Goal: Task Accomplishment & Management: Use online tool/utility

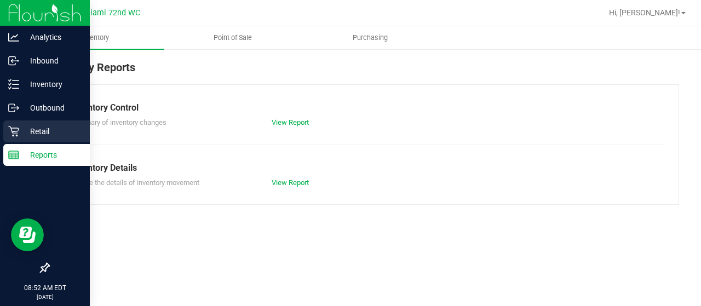
click at [27, 139] on div "Retail" at bounding box center [46, 131] width 87 height 22
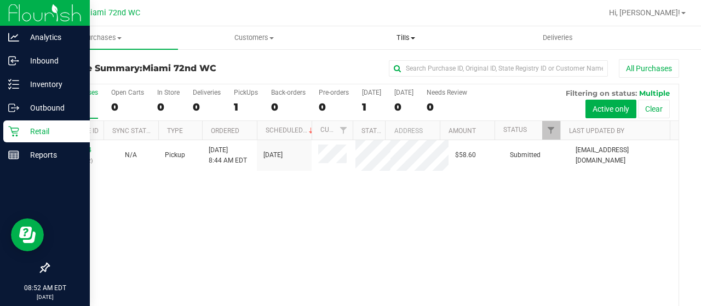
click at [411, 34] on span "Tills" at bounding box center [405, 38] width 151 height 10
click at [370, 68] on span "Manage tills" at bounding box center [367, 65] width 74 height 9
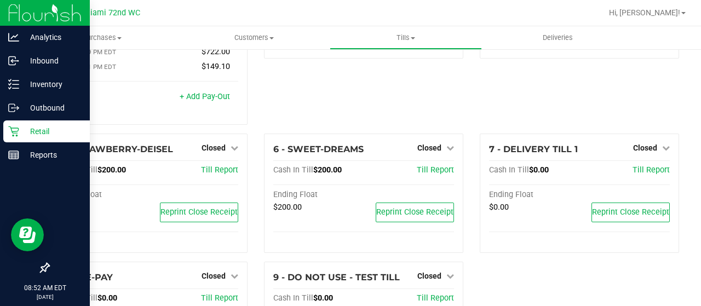
scroll to position [123, 0]
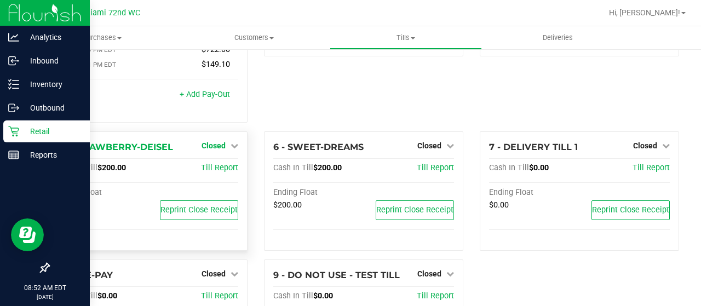
click at [217, 141] on span "Closed" at bounding box center [214, 145] width 24 height 9
click at [217, 164] on link "Open Till" at bounding box center [213, 168] width 29 height 9
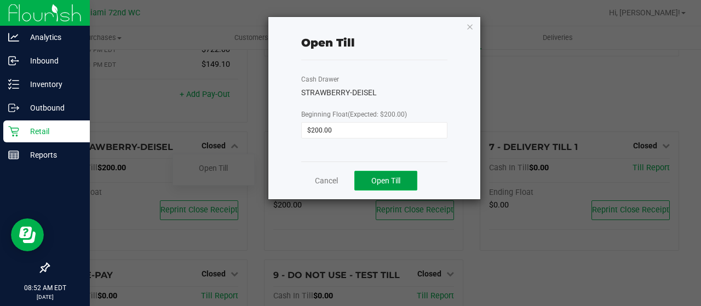
click at [384, 189] on button "Open Till" at bounding box center [385, 181] width 63 height 20
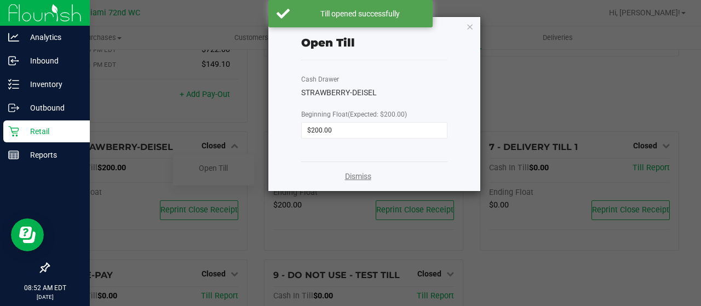
click at [359, 179] on link "Dismiss" at bounding box center [358, 176] width 26 height 11
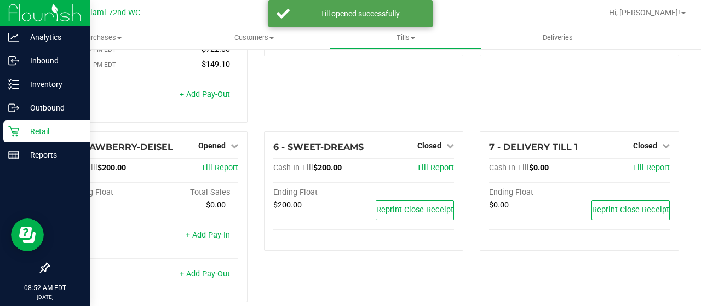
click at [427, 118] on div "3 - OG-SKUNK Closed Open Till Cash In Till $200.00 Till Report Ending Float $20…" at bounding box center [364, 33] width 216 height 195
click at [425, 146] on div "6 - SWEET-DREAMS Closed Open Till Cash In Till $200.00 Till Report Ending Float…" at bounding box center [363, 191] width 199 height 120
click at [426, 146] on div "6 - SWEET-DREAMS Closed Open Till Cash In Till $200.00 Till Report Ending Float…" at bounding box center [363, 191] width 199 height 120
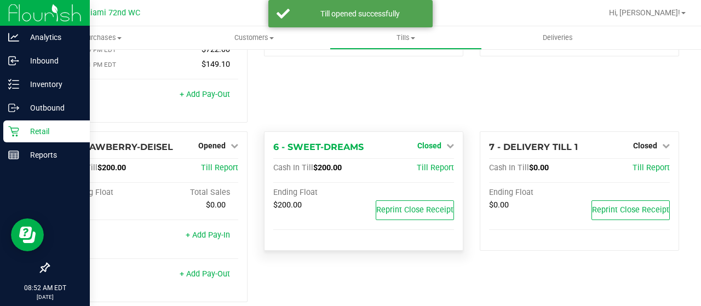
click at [433, 141] on span "Closed" at bounding box center [429, 145] width 24 height 9
click at [429, 164] on link "Open Till" at bounding box center [429, 168] width 29 height 9
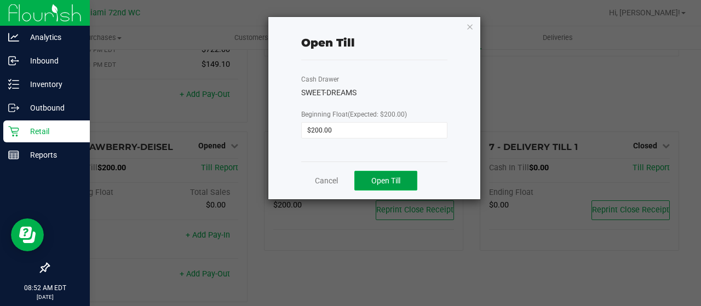
click at [393, 172] on button "Open Till" at bounding box center [385, 181] width 63 height 20
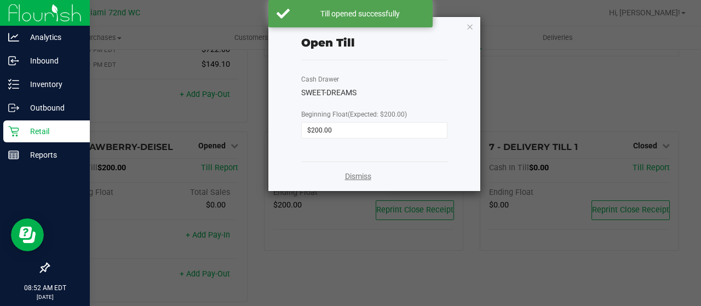
click at [360, 174] on link "Dismiss" at bounding box center [358, 176] width 26 height 11
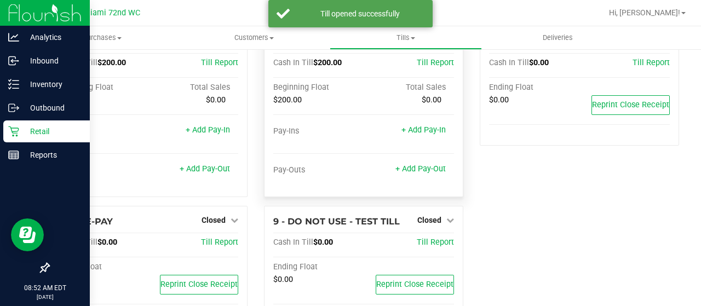
scroll to position [237, 0]
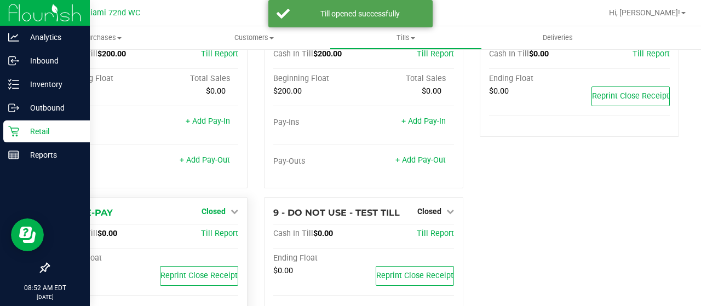
click at [216, 207] on span "Closed" at bounding box center [214, 211] width 24 height 9
click at [210, 229] on link "Open Till" at bounding box center [213, 233] width 29 height 9
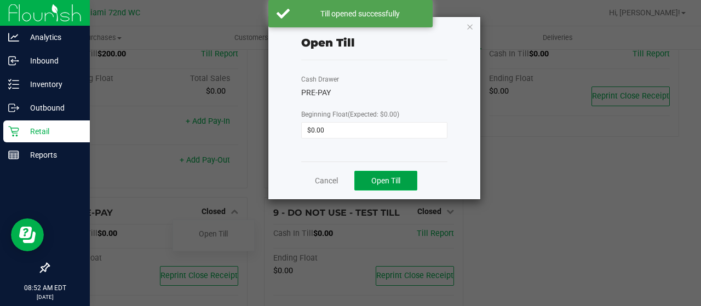
click at [382, 180] on span "Open Till" at bounding box center [385, 180] width 29 height 9
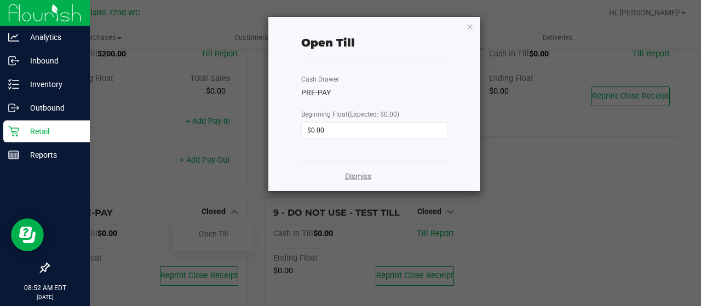
click at [357, 178] on link "Dismiss" at bounding box center [358, 176] width 26 height 11
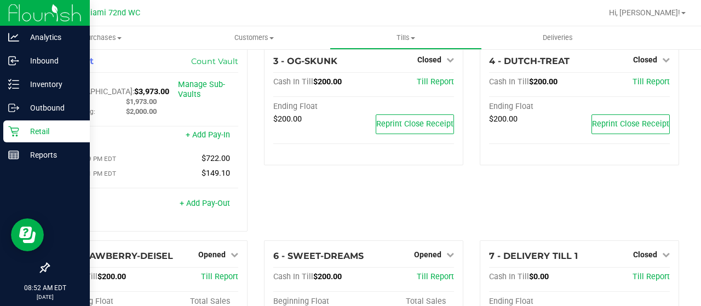
scroll to position [0, 0]
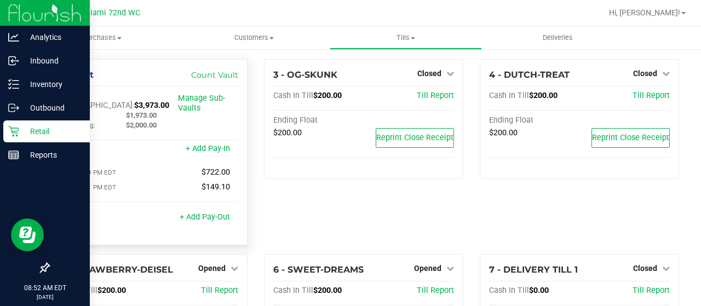
click at [134, 101] on span "$3,973.00" at bounding box center [151, 105] width 35 height 9
copy span "3,973.00"
click at [126, 88] on div "1 - Vault Count Vault Cash In Vault: $3,973.00 Main: $1,973.00 Change Bag: $2,0…" at bounding box center [147, 152] width 199 height 186
click at [48, 154] on p "Reports" at bounding box center [52, 154] width 66 height 13
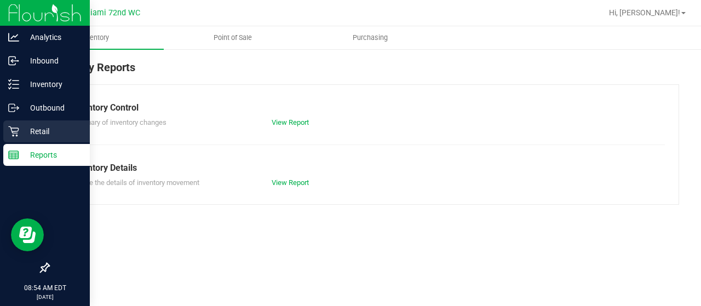
click at [16, 136] on icon at bounding box center [13, 131] width 11 height 11
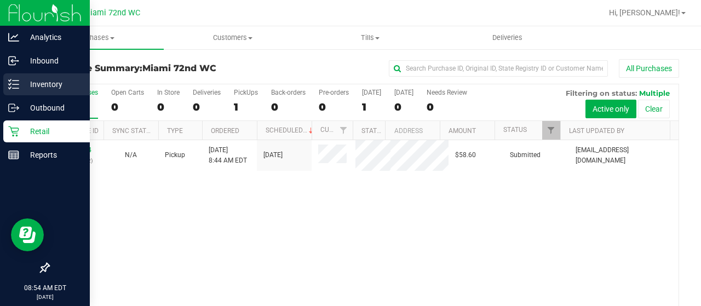
click at [13, 90] on div "Inventory" at bounding box center [46, 84] width 87 height 22
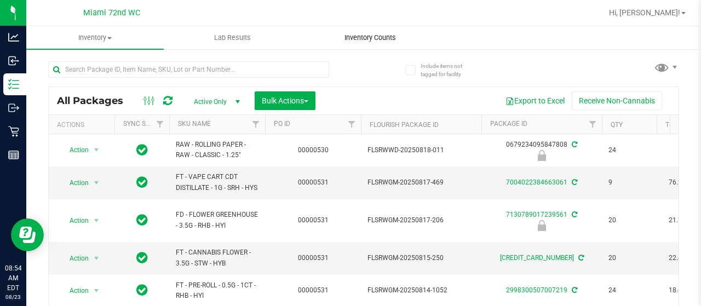
click at [380, 30] on uib-tab-heading "Inventory Counts" at bounding box center [370, 38] width 136 height 22
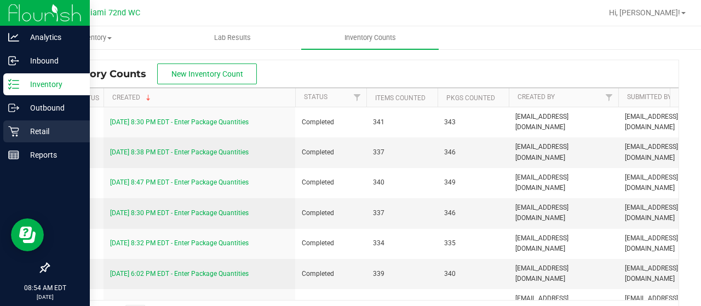
click at [18, 136] on icon at bounding box center [13, 131] width 10 height 10
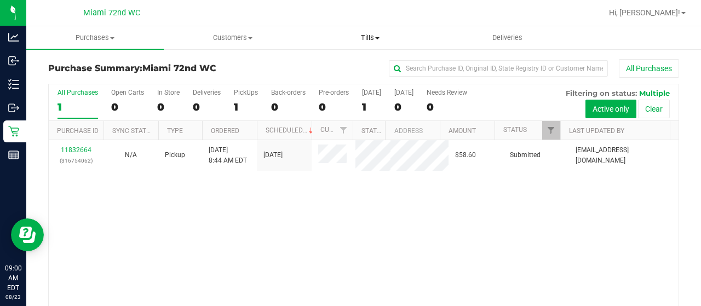
click at [375, 41] on span "Tills" at bounding box center [370, 38] width 136 height 10
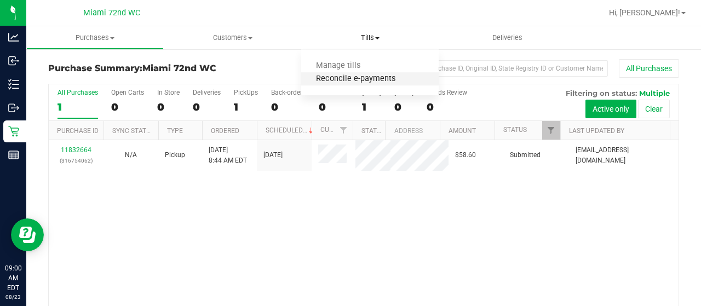
click at [355, 78] on span "Reconcile e-payments" at bounding box center [355, 78] width 109 height 9
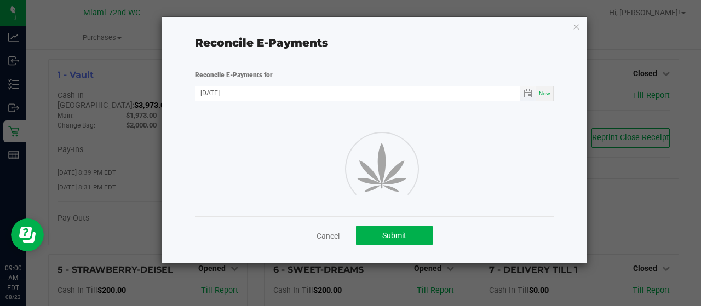
click at [536, 93] on span "Toggle calendar" at bounding box center [528, 93] width 16 height 15
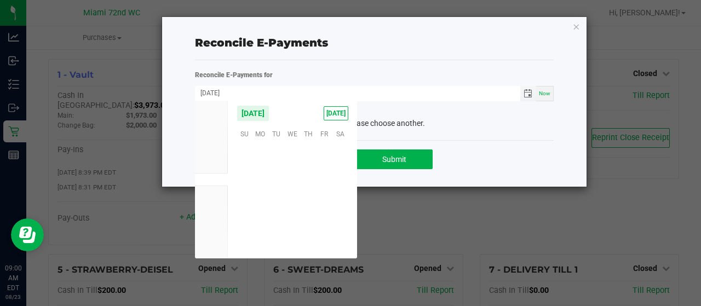
scroll to position [177481, 0]
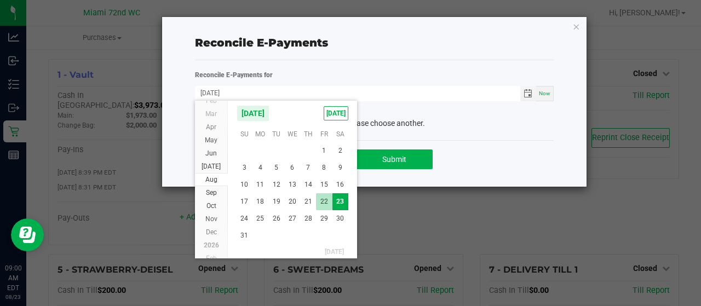
click at [324, 200] on span "22" at bounding box center [324, 201] width 16 height 17
type input "[DATE]"
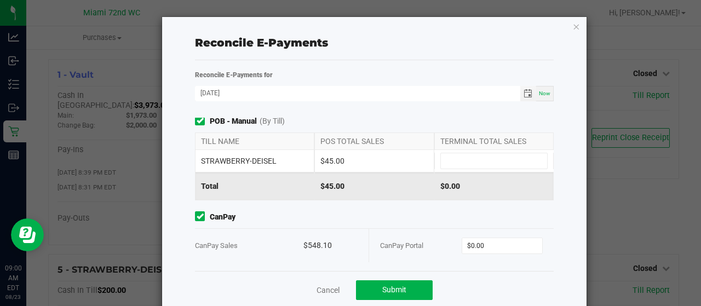
scroll to position [27, 0]
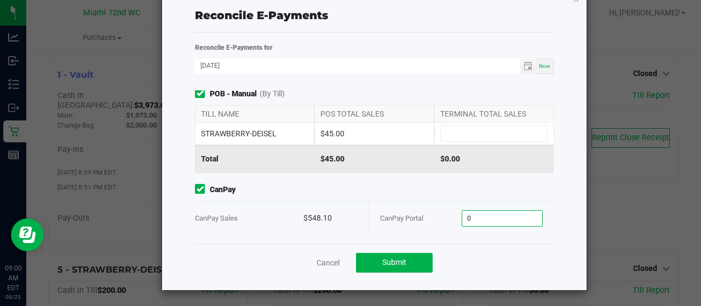
click at [476, 211] on input "0" at bounding box center [502, 218] width 80 height 15
paste input "548.1"
type input "$548.10"
click at [454, 187] on span "CanPay" at bounding box center [374, 189] width 359 height 11
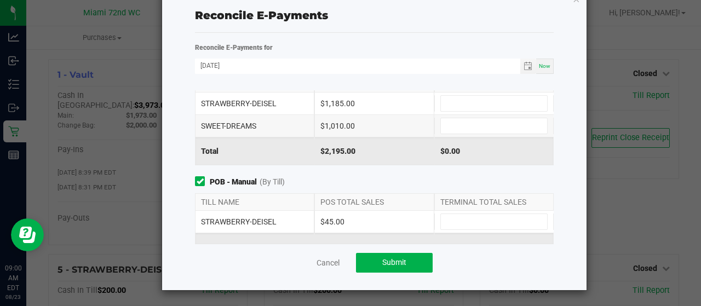
scroll to position [0, 0]
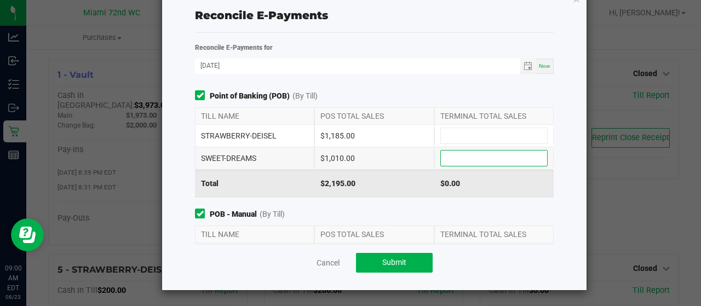
click at [442, 160] on input at bounding box center [494, 158] width 106 height 15
type input "$1,010.00"
click at [441, 140] on input at bounding box center [494, 135] width 106 height 15
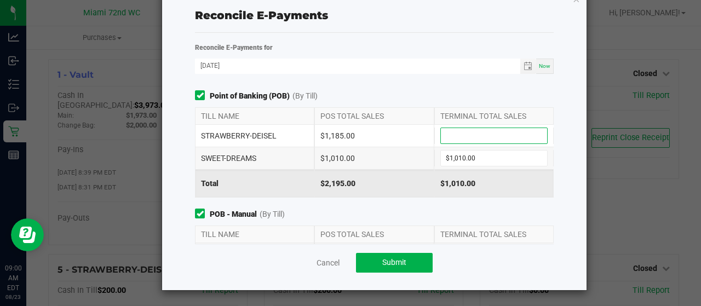
type input "0"
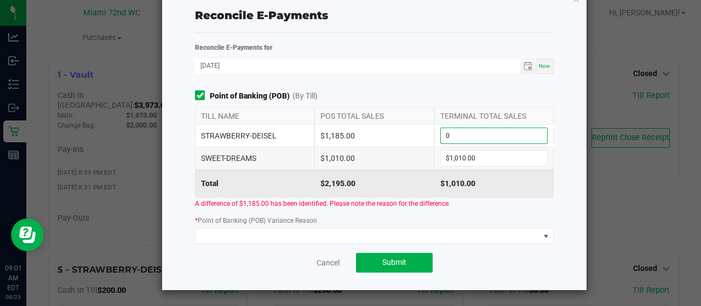
click at [445, 141] on input "0" at bounding box center [494, 135] width 106 height 15
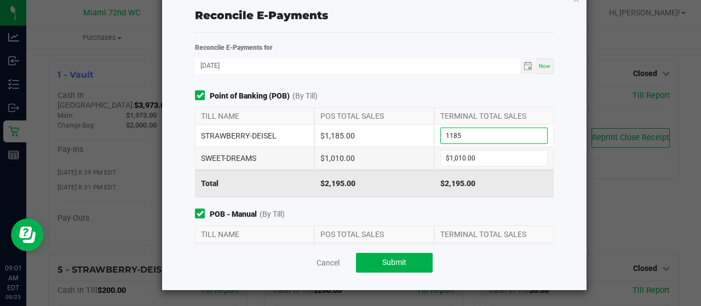
type input "$1,185.00"
click at [382, 143] on div "$1,185.00" at bounding box center [373, 136] width 119 height 22
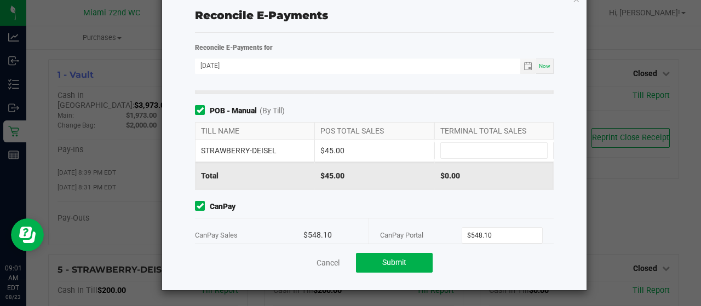
scroll to position [120, 0]
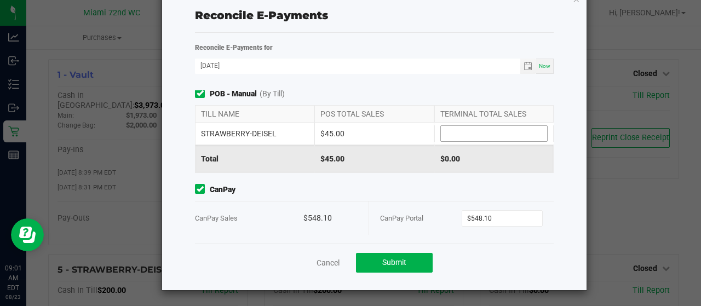
click at [462, 139] on input at bounding box center [494, 133] width 106 height 15
type input "$45.00"
click at [419, 177] on div "Point of Banking (POB) (By Till) TILL NAME POS TOTAL SALES TERMINAL TOTAL SALES…" at bounding box center [374, 166] width 375 height 153
click at [389, 269] on button "Submit" at bounding box center [394, 263] width 77 height 20
